Goal: Feedback & Contribution: Leave review/rating

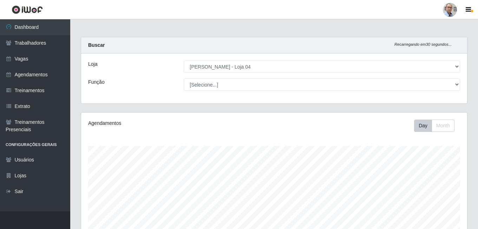
select select "251"
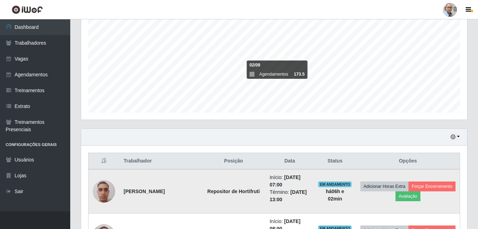
scroll to position [281, 0]
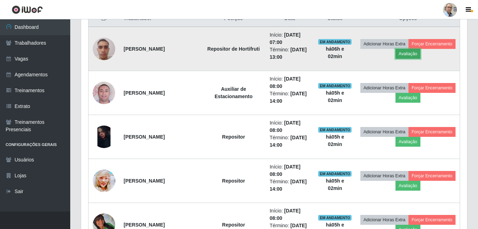
click at [420, 52] on button "Avaliação" at bounding box center [408, 54] width 25 height 10
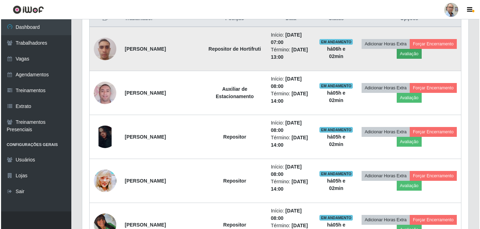
scroll to position [146, 383]
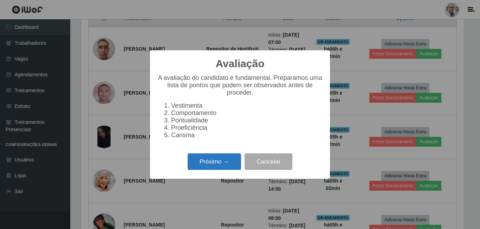
click at [226, 168] on button "Próximo →" at bounding box center [214, 161] width 53 height 17
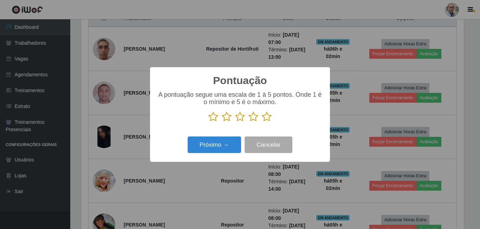
click at [267, 115] on icon at bounding box center [267, 116] width 10 height 11
click at [262, 122] on input "radio" at bounding box center [262, 122] width 0 height 0
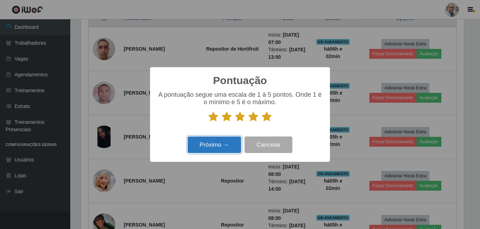
click at [230, 146] on button "Próximo →" at bounding box center [214, 144] width 53 height 17
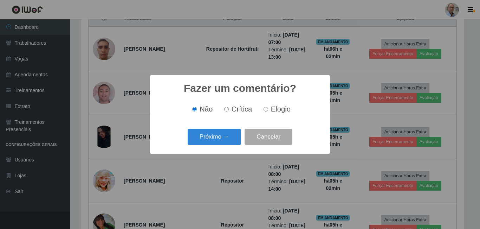
click at [231, 145] on div "Próximo → Cancelar" at bounding box center [240, 136] width 166 height 20
click at [227, 141] on button "Próximo →" at bounding box center [214, 137] width 53 height 17
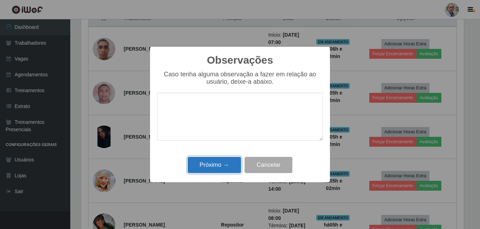
click at [223, 162] on button "Próximo →" at bounding box center [214, 165] width 53 height 17
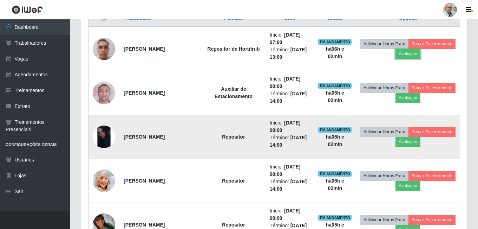
scroll to position [146, 386]
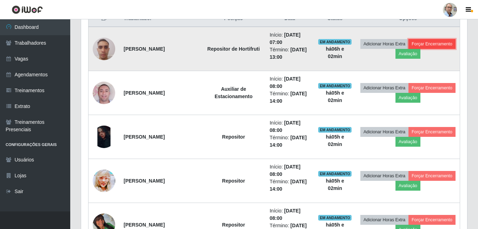
click at [409, 49] on button "Forçar Encerramento" at bounding box center [432, 44] width 47 height 10
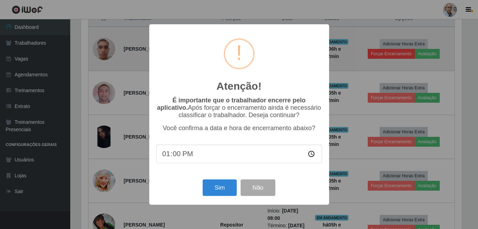
scroll to position [146, 383]
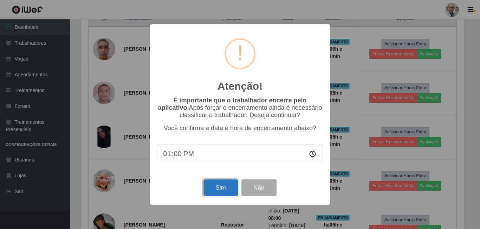
click at [220, 191] on button "Sim" at bounding box center [220, 187] width 34 height 17
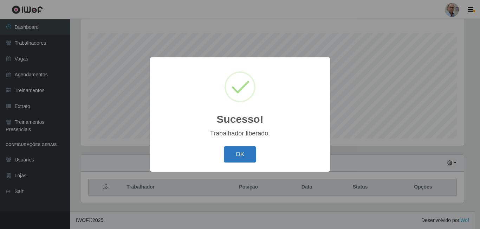
click at [239, 156] on button "OK" at bounding box center [240, 154] width 33 height 17
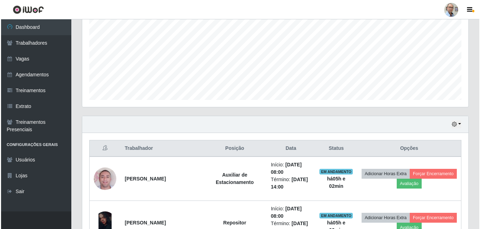
scroll to position [218, 0]
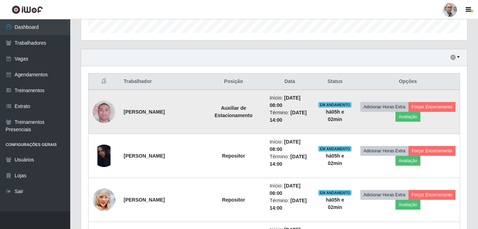
click at [104, 111] on img at bounding box center [104, 112] width 22 height 40
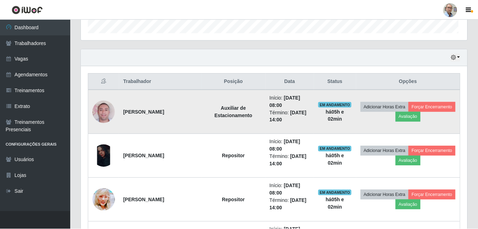
scroll to position [146, 383]
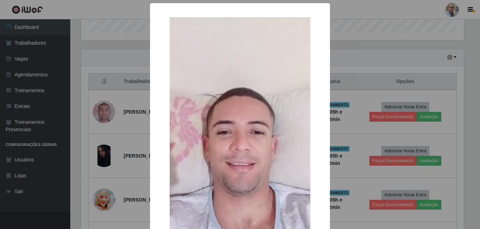
click at [123, 105] on div "× OK Cancel" at bounding box center [240, 114] width 480 height 229
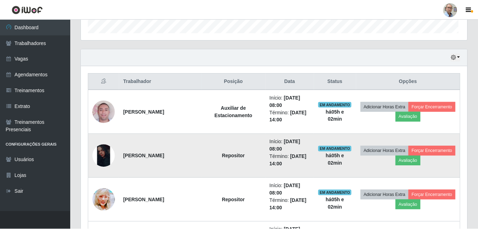
scroll to position [146, 386]
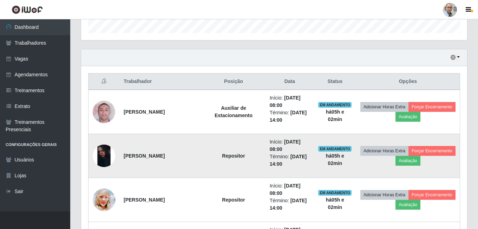
click at [107, 149] on img at bounding box center [104, 155] width 22 height 22
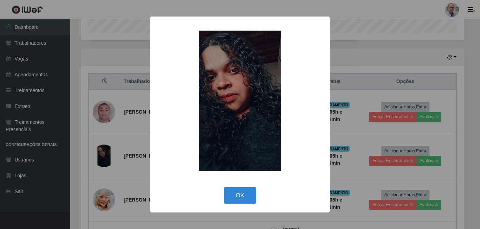
drag, startPoint x: 107, startPoint y: 149, endPoint x: 137, endPoint y: 123, distance: 39.8
click at [137, 123] on div "× OK Cancel" at bounding box center [240, 114] width 480 height 229
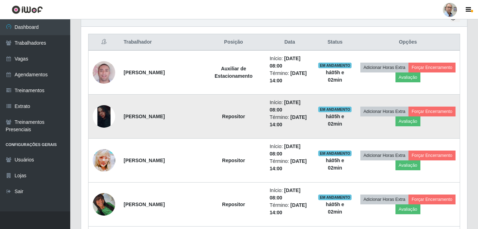
scroll to position [324, 0]
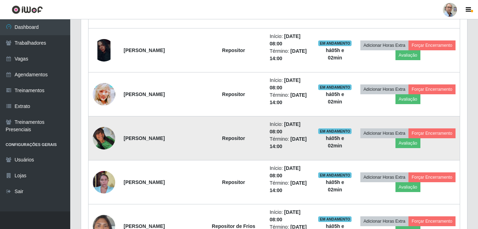
click at [105, 137] on img at bounding box center [104, 138] width 22 height 22
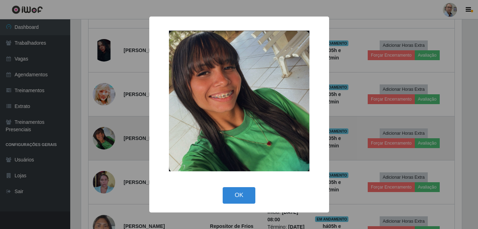
scroll to position [0, 0]
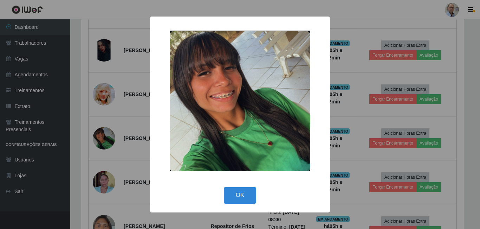
click at [128, 113] on div "× OK Cancel" at bounding box center [240, 114] width 480 height 229
